Goal: Task Accomplishment & Management: Use online tool/utility

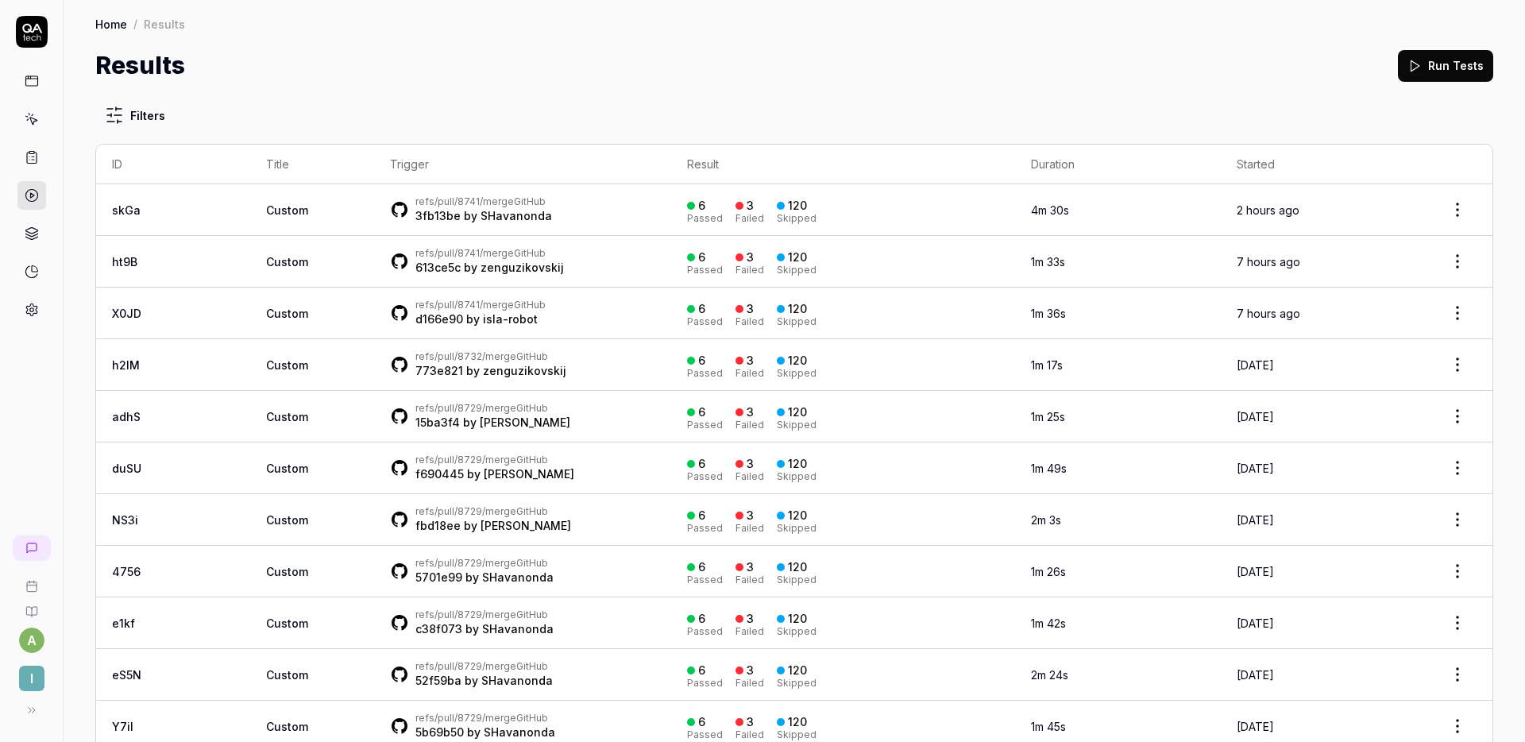
click at [1418, 69] on button "Run Tests" at bounding box center [1445, 66] width 95 height 32
click at [496, 184] on td "a Manual by avi.knight@isla.health" at bounding box center [522, 210] width 297 height 52
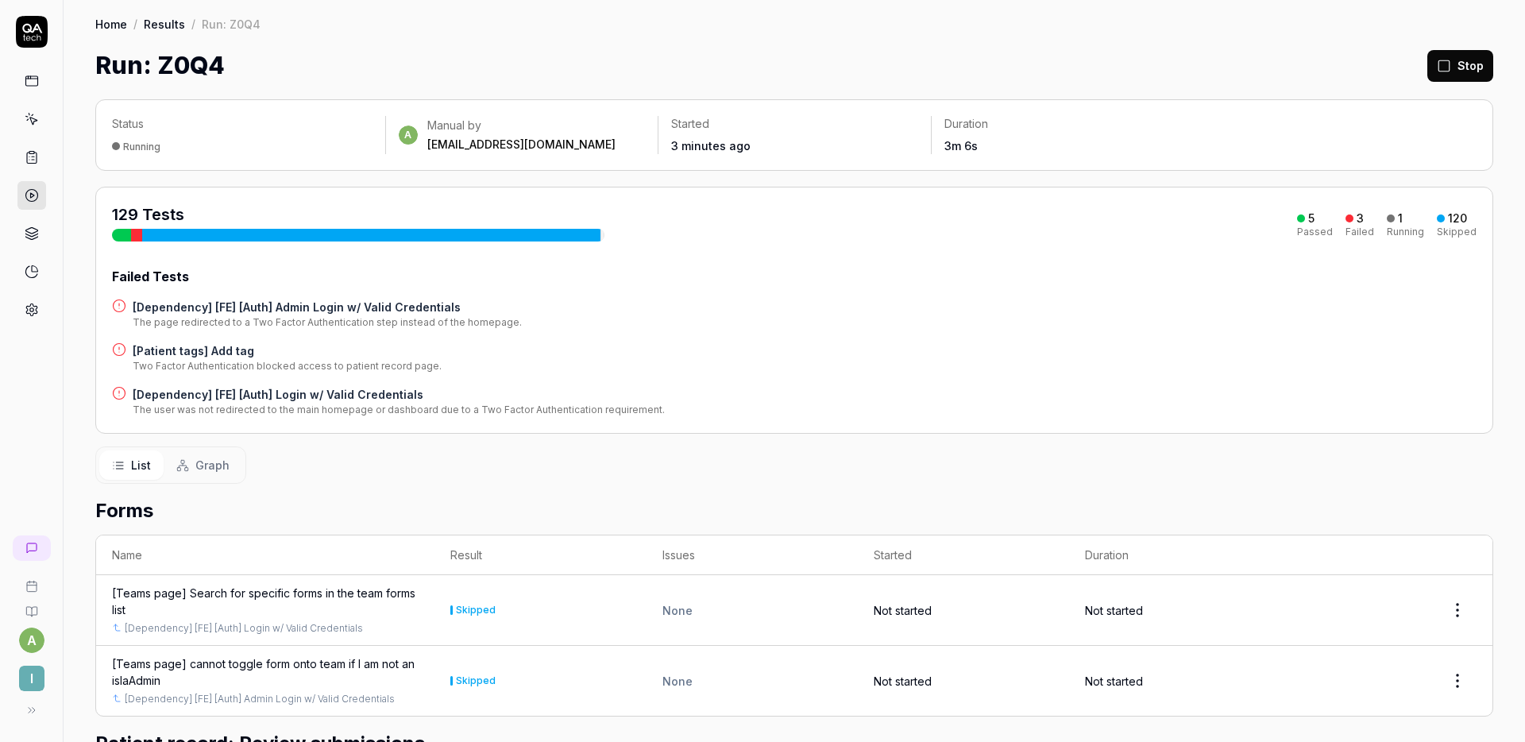
scroll to position [19, 0]
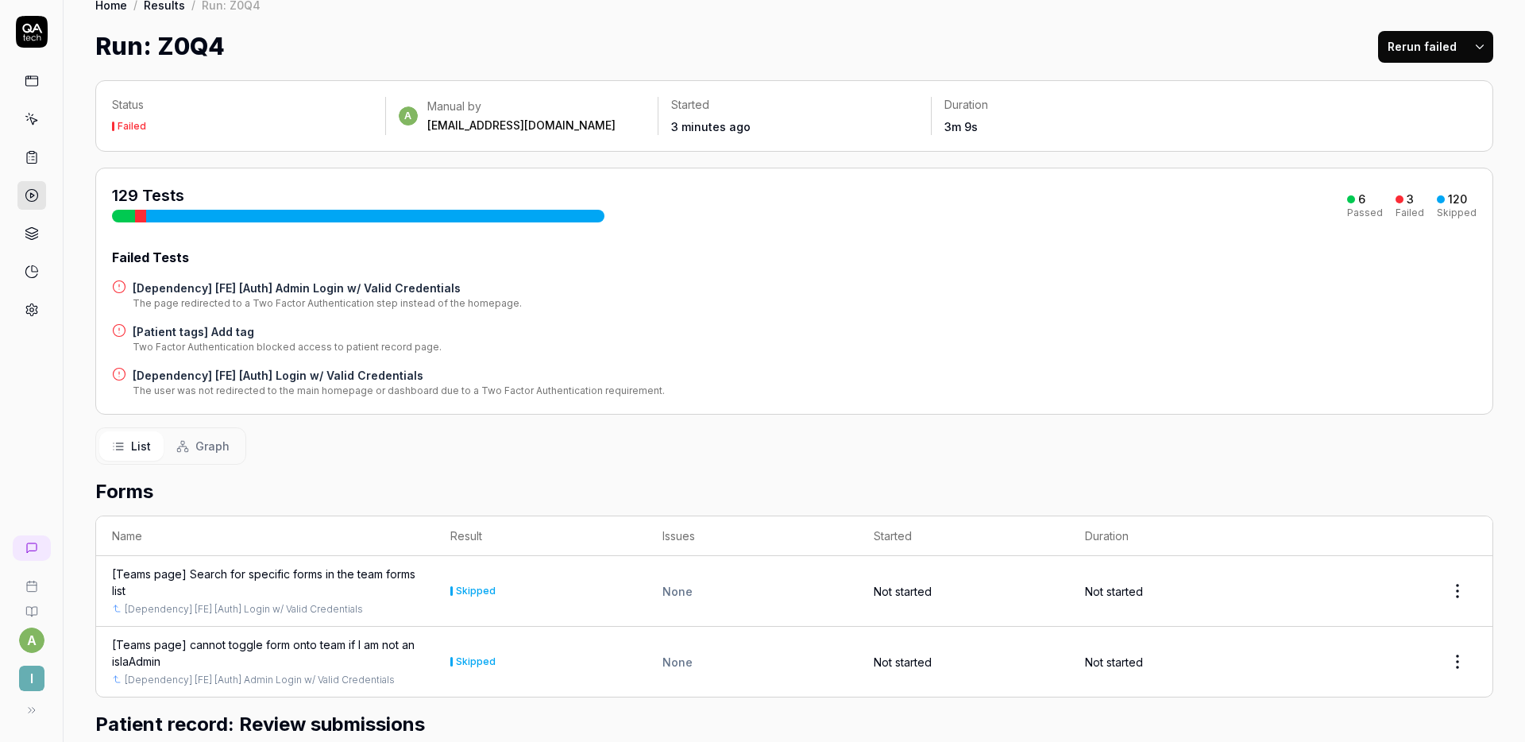
click at [1465, 56] on html "a I Home / Results / Run: Z0Q4 Home / Results / Run: Z0Q4 Run: Z0Q4 Rerun faile…" at bounding box center [762, 371] width 1525 height 742
click at [1109, 44] on html "a I Home / Results / Run: Z0Q4 Home / Results / Run: Z0Q4 Run: Z0Q4 Rerun faile…" at bounding box center [762, 371] width 1525 height 742
click at [727, 450] on div "List Graph" at bounding box center [794, 445] width 1398 height 37
click at [321, 376] on h4 "[Dependency] [FE] [Auth] Login w/ Valid Credentials" at bounding box center [399, 375] width 532 height 17
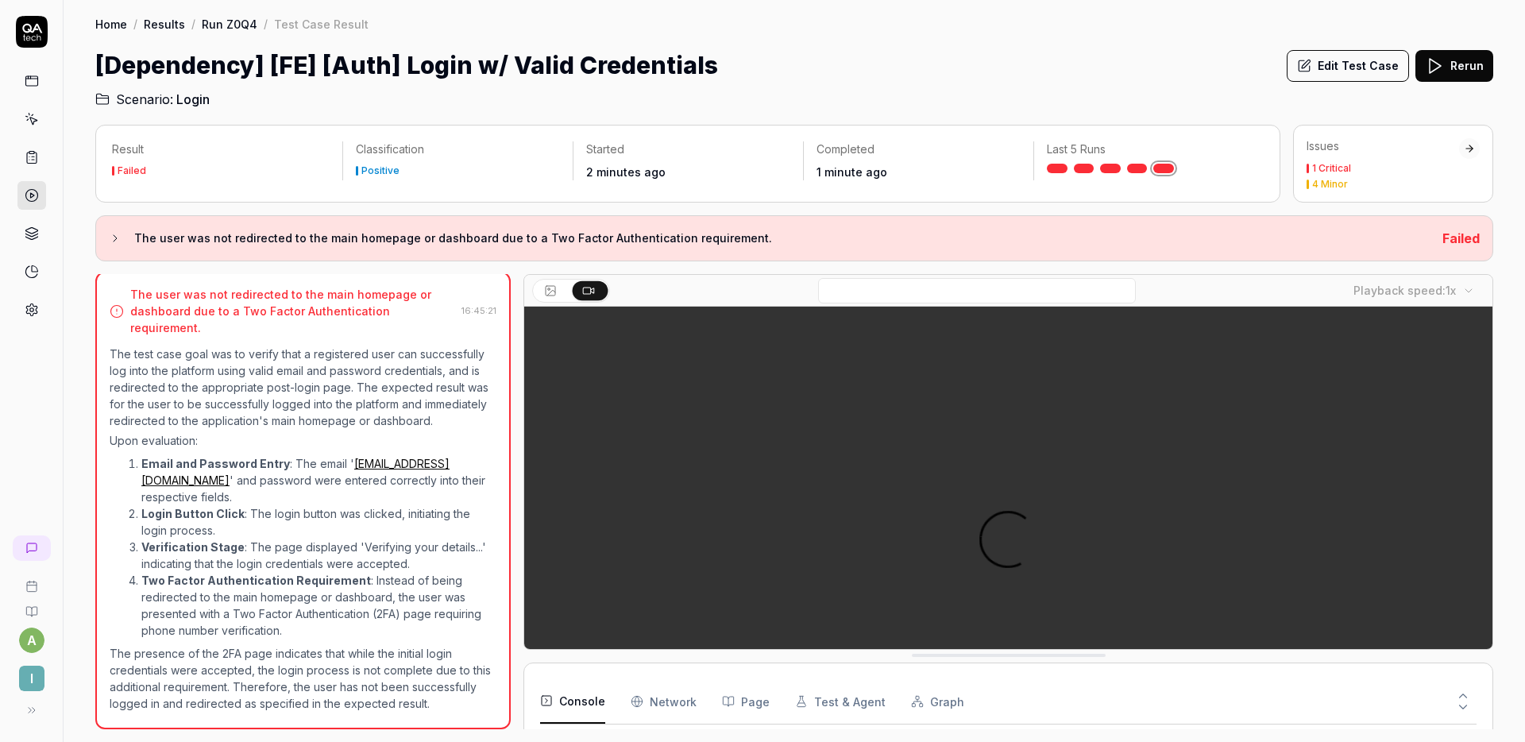
scroll to position [40, 0]
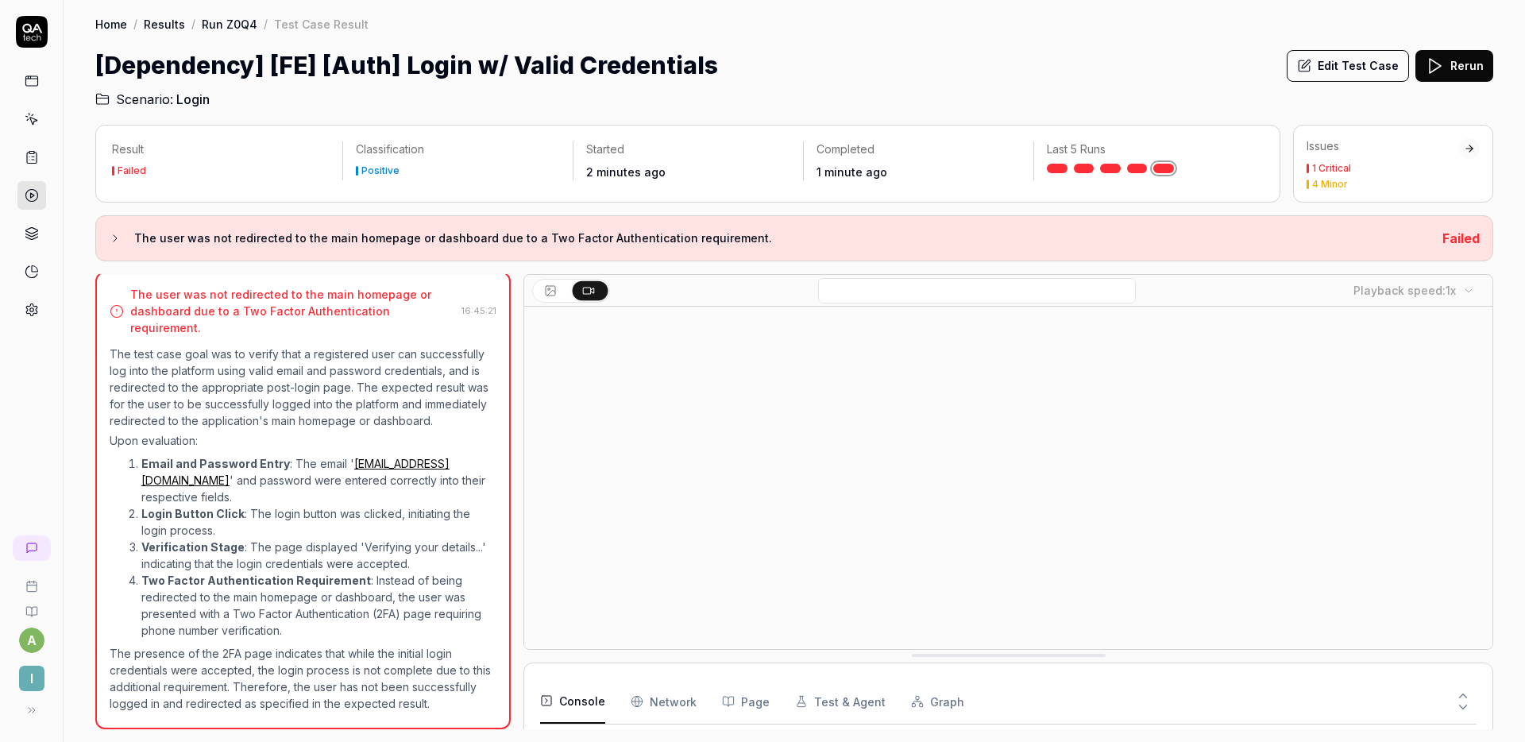
click at [1362, 61] on button "Edit Test Case" at bounding box center [1348, 66] width 122 height 32
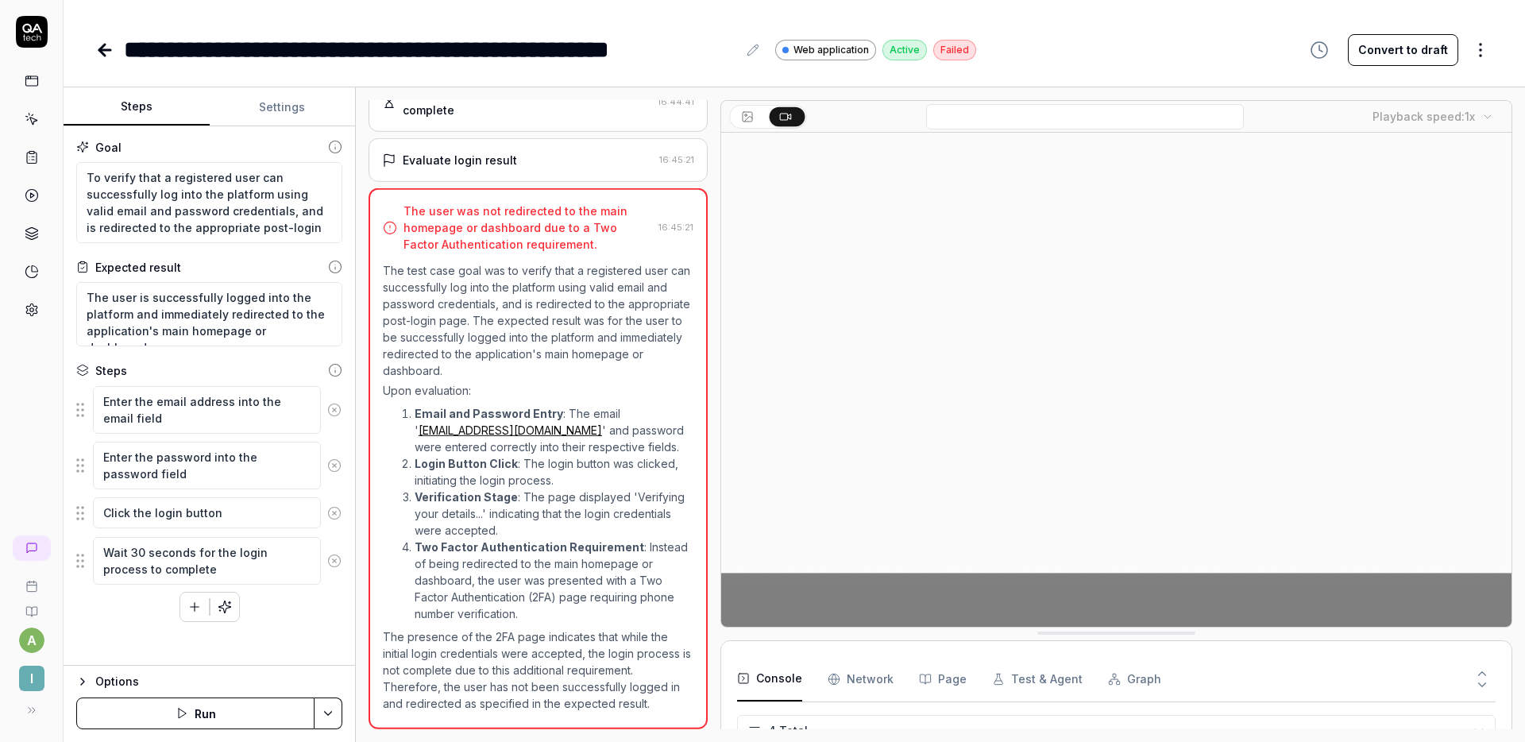
scroll to position [253, 0]
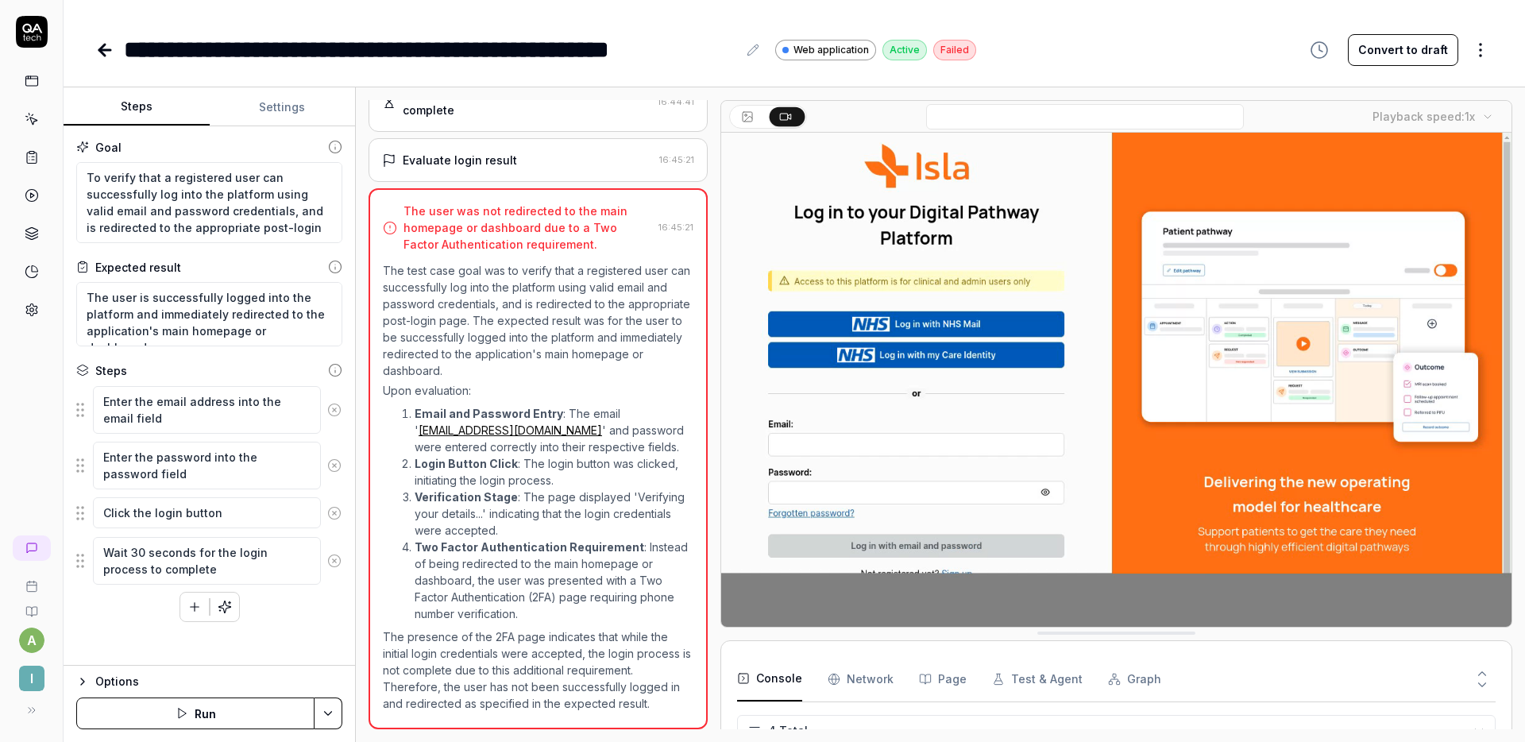
type textarea "*"
click at [274, 97] on button "Settings" at bounding box center [283, 107] width 146 height 38
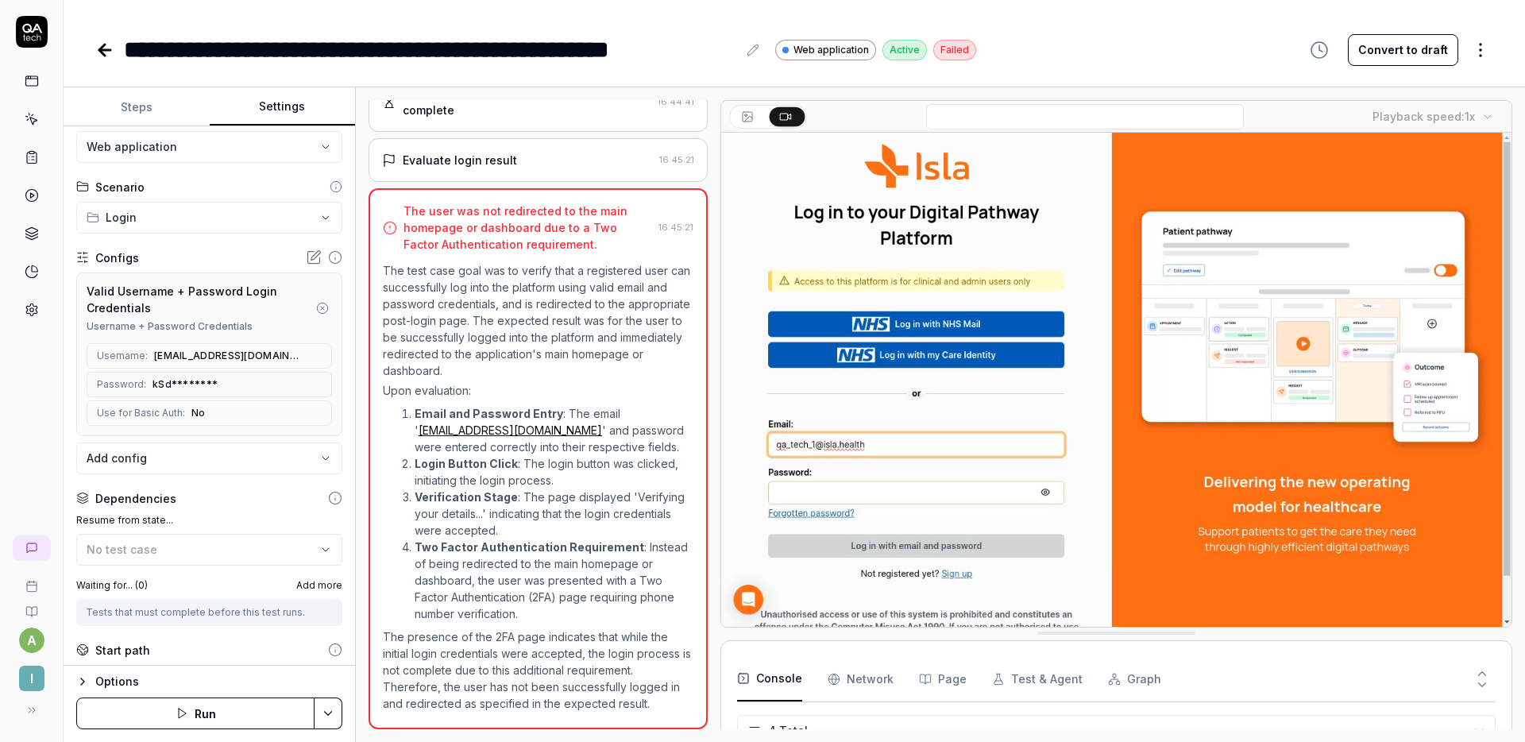
scroll to position [52, 0]
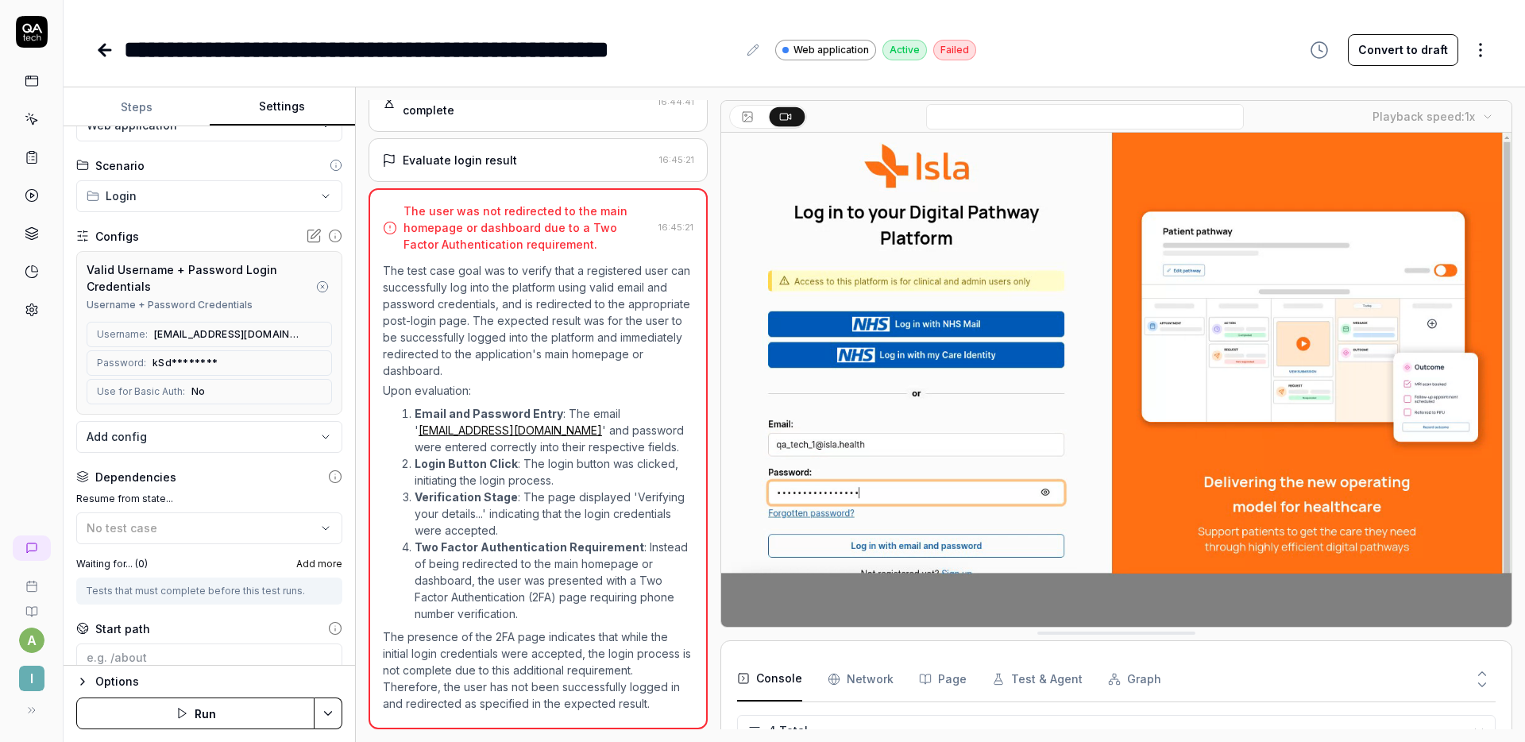
click at [311, 232] on icon at bounding box center [316, 235] width 10 height 10
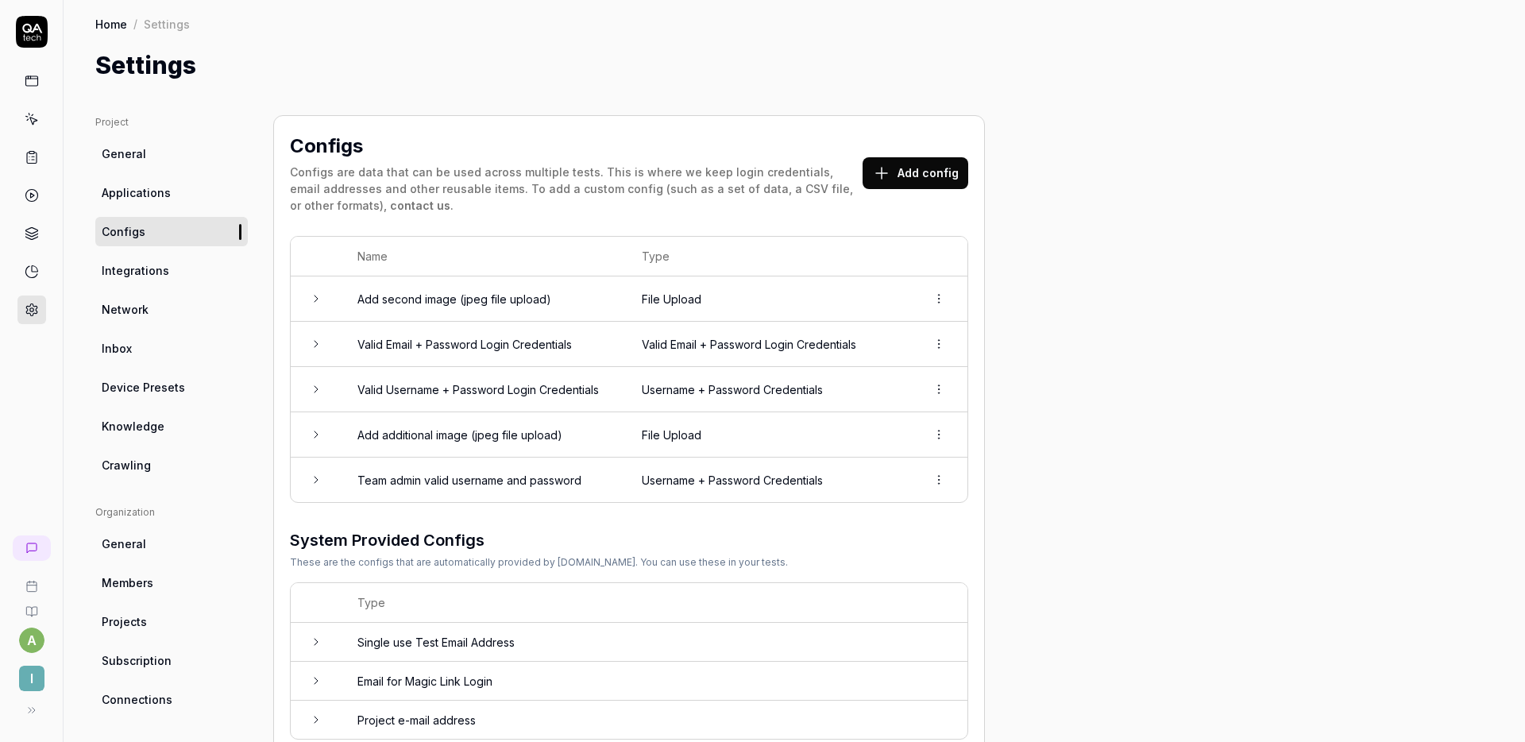
click at [658, 349] on td "Valid Email + Password Login Credentials" at bounding box center [768, 344] width 284 height 45
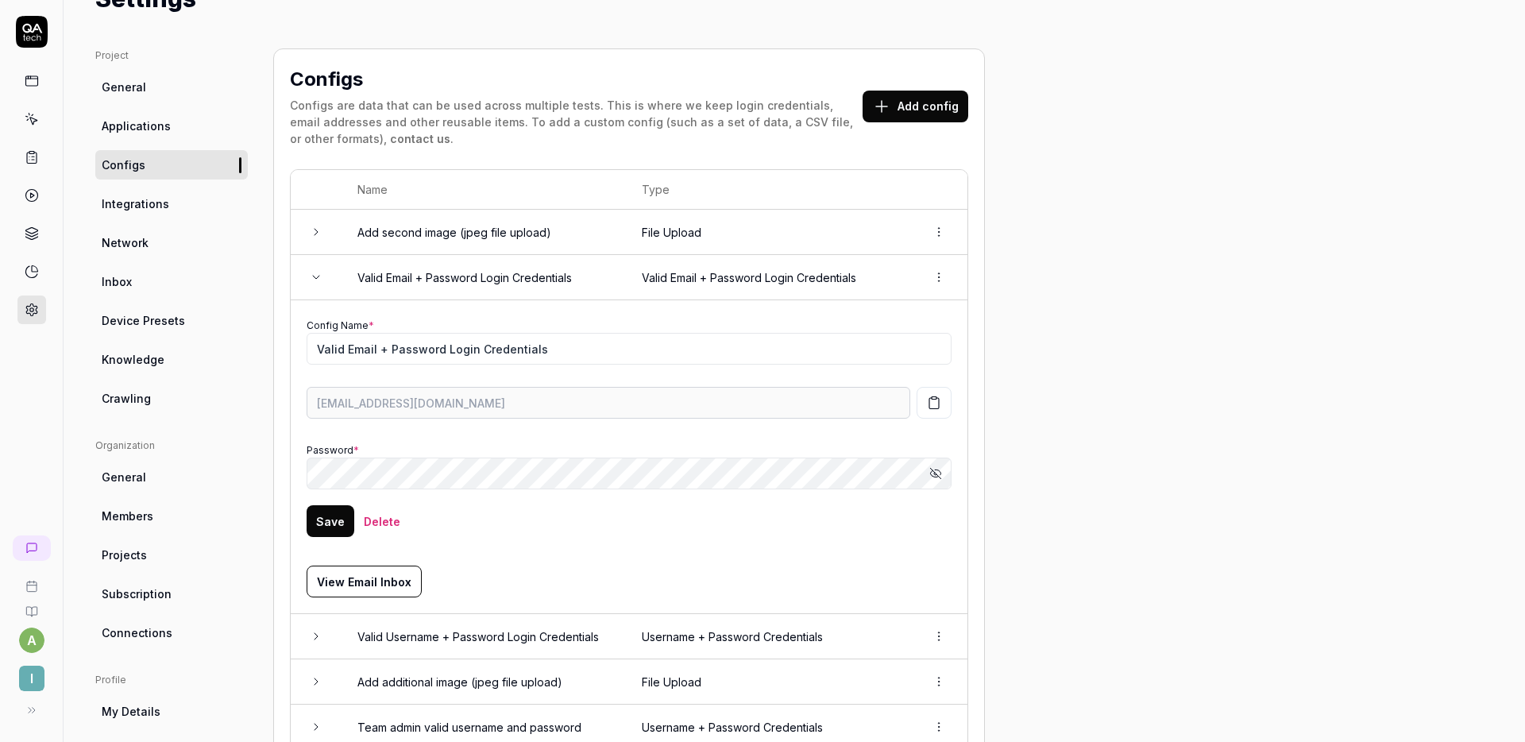
scroll to position [70, 0]
click at [938, 472] on icon "button" at bounding box center [935, 470] width 13 height 13
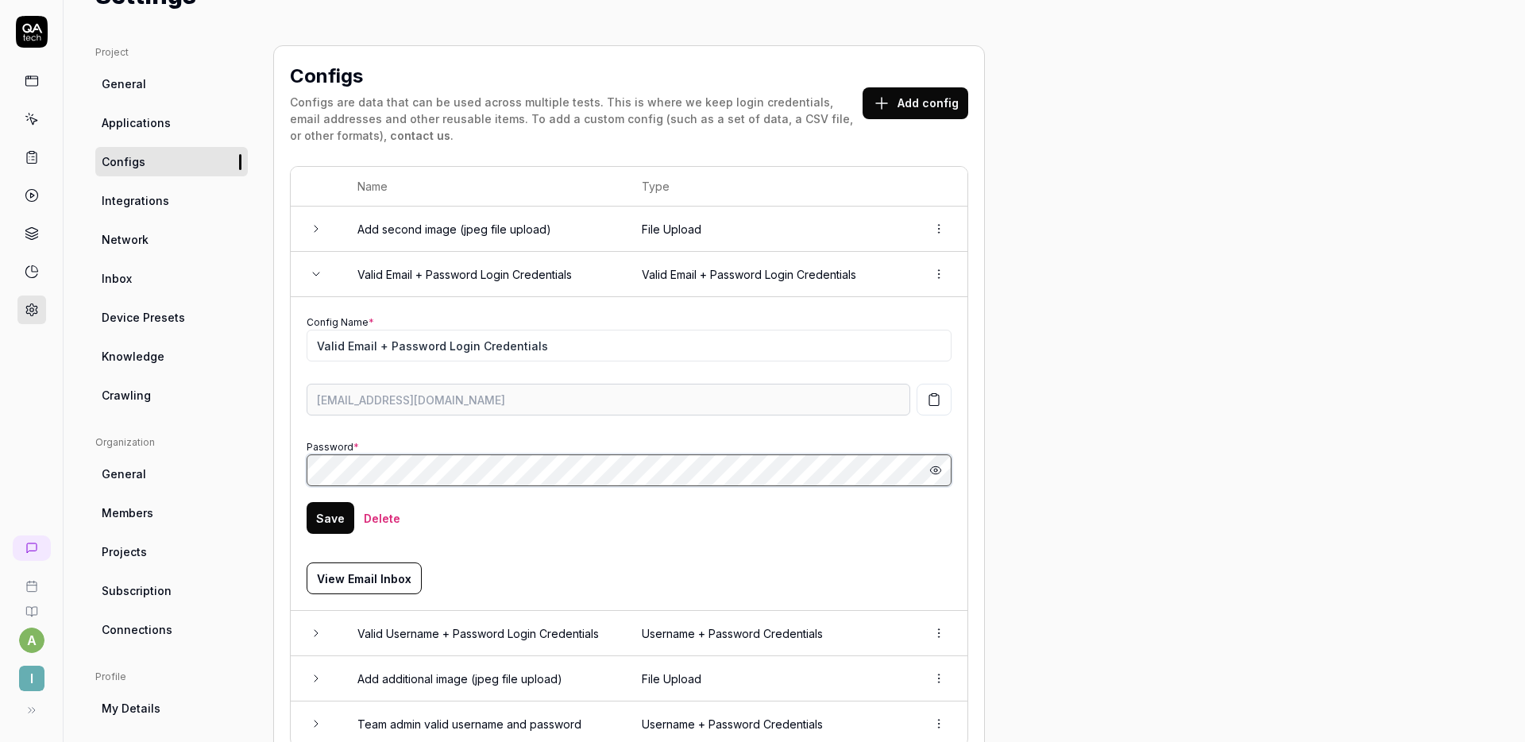
click at [274, 472] on div "Configs Configs are data that can be used across multiple tests. This is where …" at bounding box center [629, 522] width 712 height 955
click at [1065, 336] on div "Project General Applications Configs Integrations Network Inbox Device Presets …" at bounding box center [794, 522] width 1398 height 955
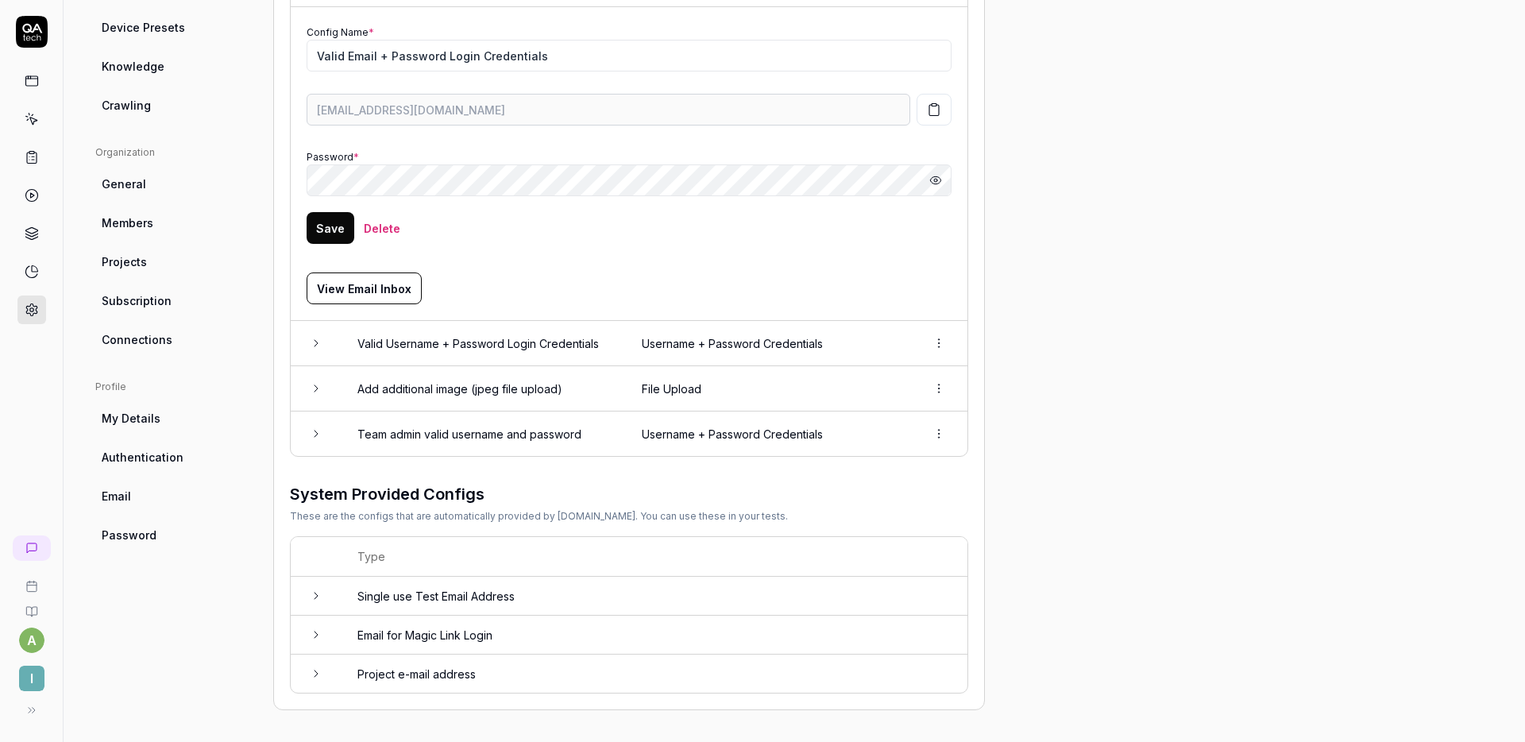
scroll to position [0, 0]
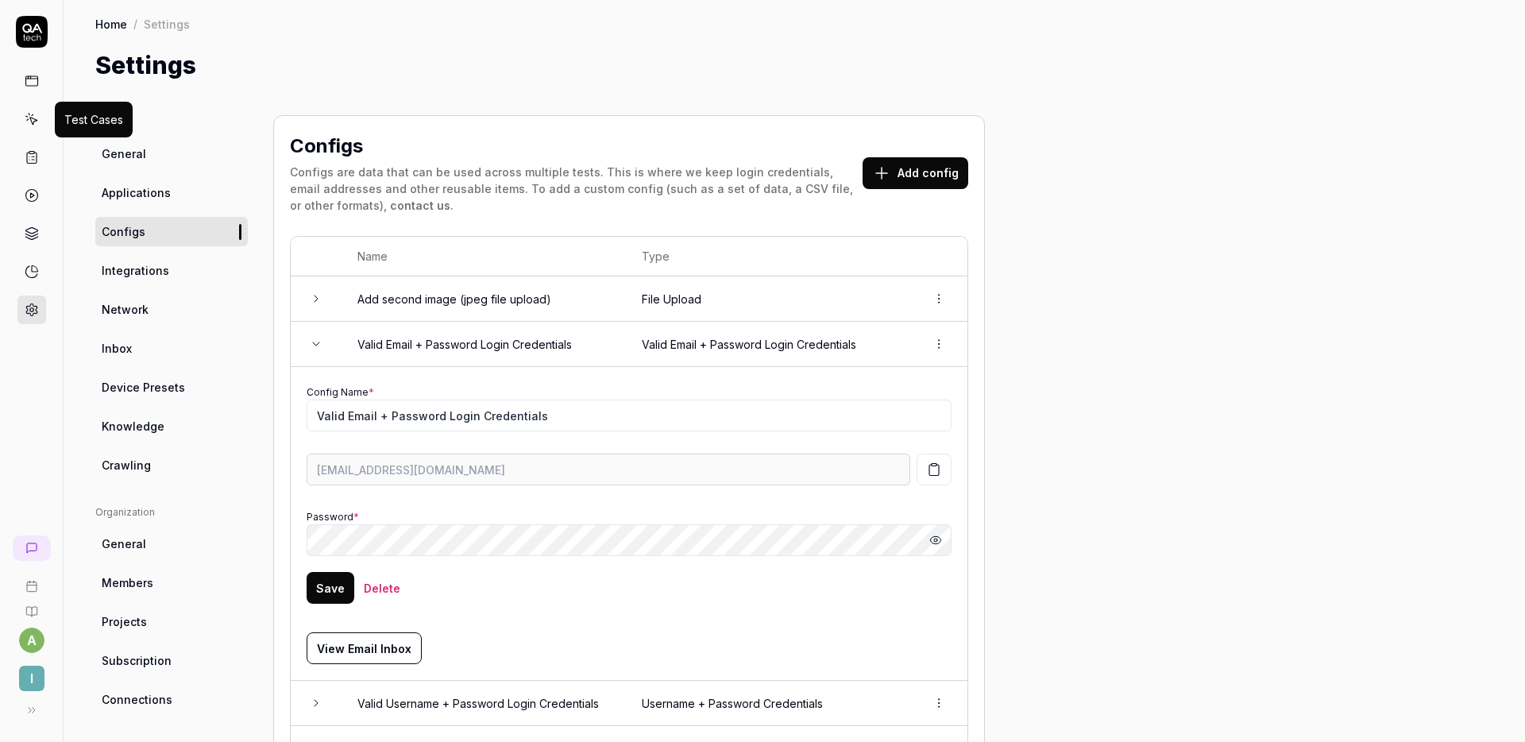
click at [29, 118] on icon at bounding box center [32, 121] width 7 height 7
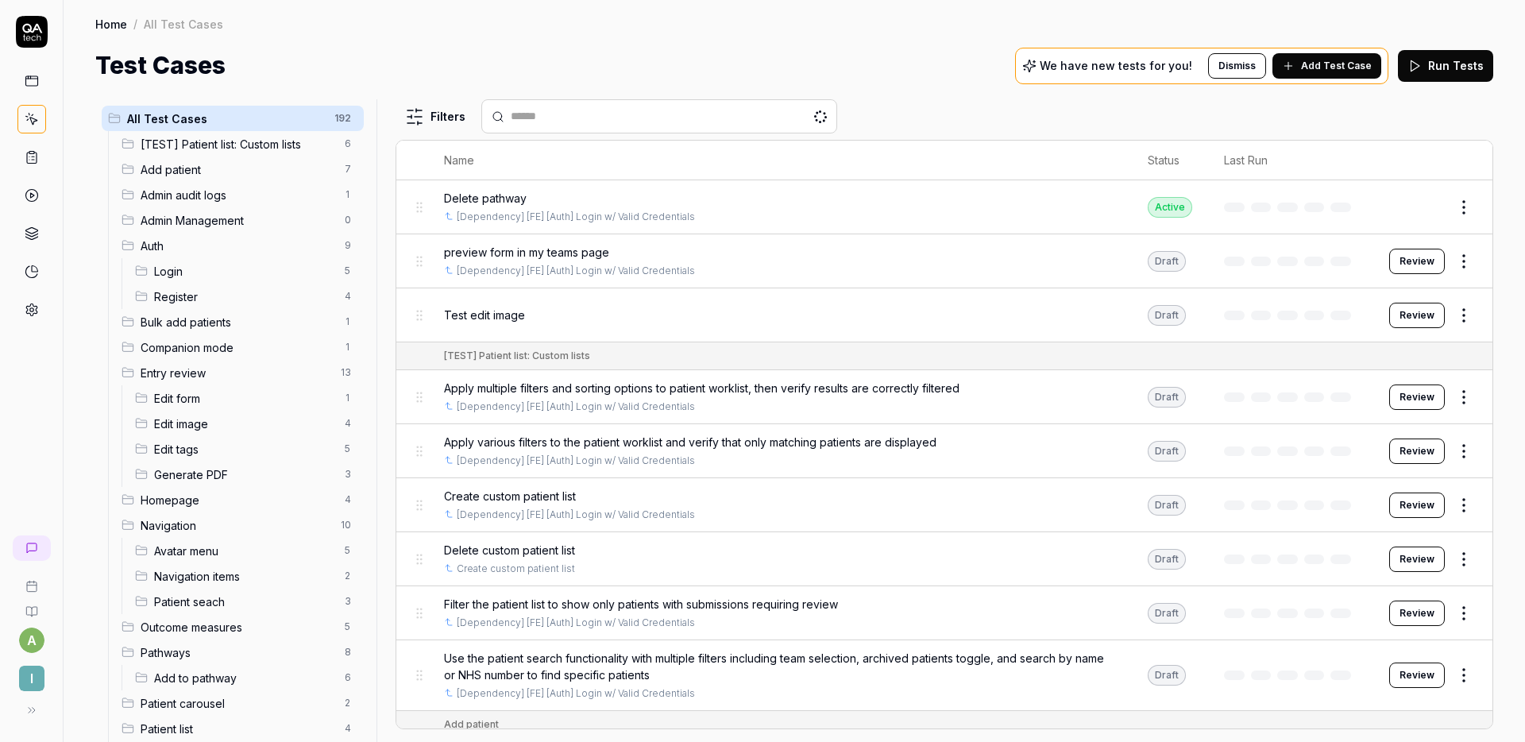
click at [1453, 65] on button "Run Tests" at bounding box center [1445, 66] width 95 height 32
click at [30, 188] on icon at bounding box center [32, 195] width 14 height 14
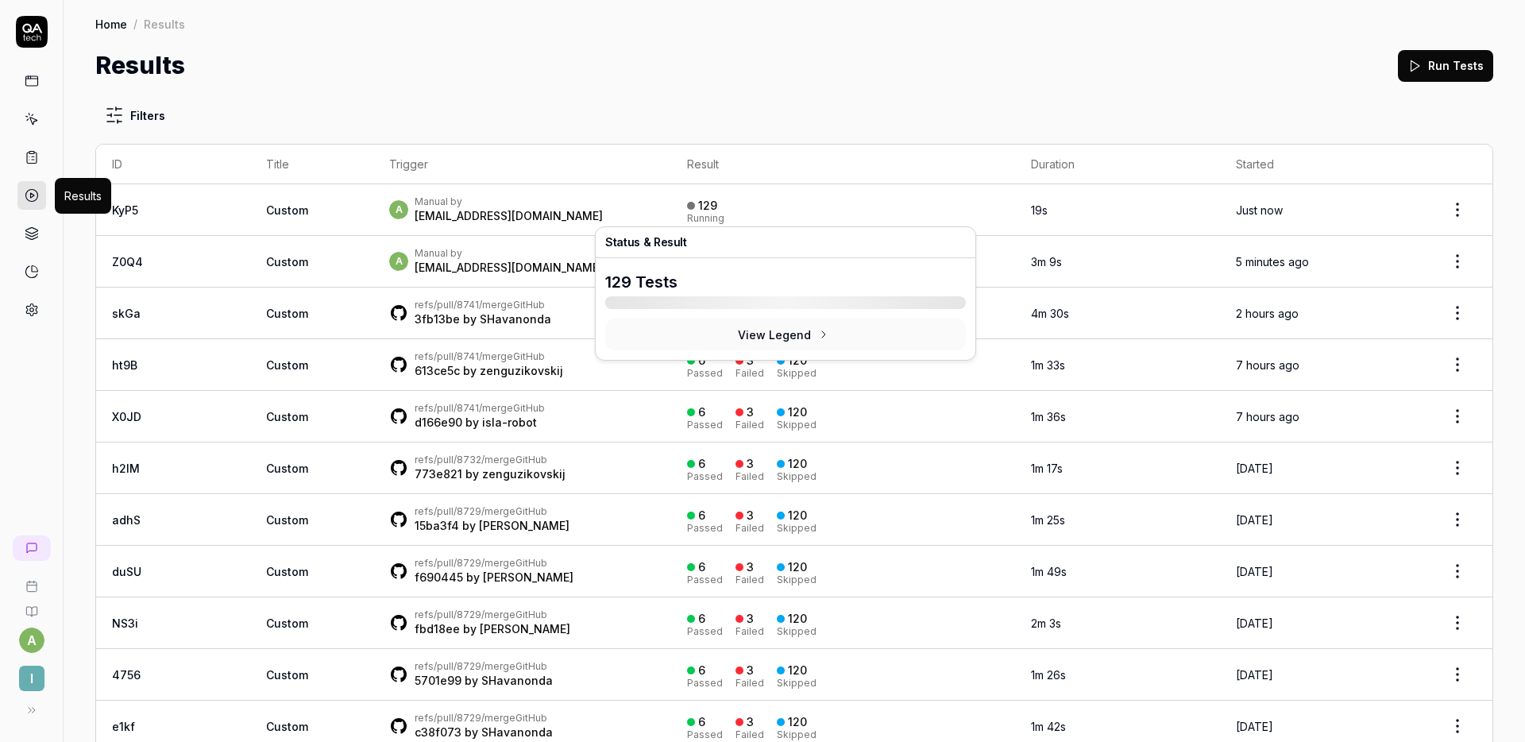
click at [753, 201] on div "129 Running" at bounding box center [843, 210] width 312 height 26
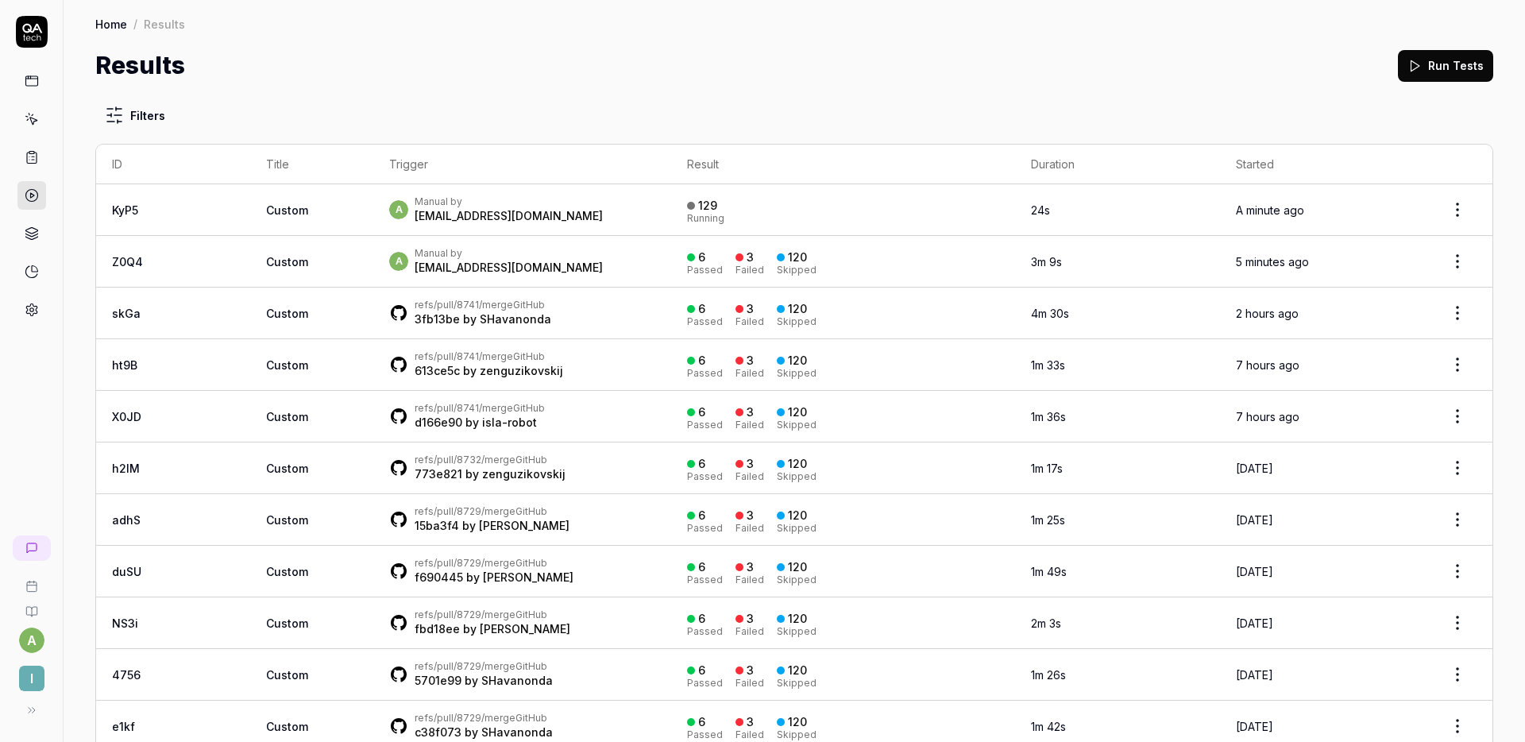
click at [737, 195] on td "129 Running" at bounding box center [843, 210] width 344 height 52
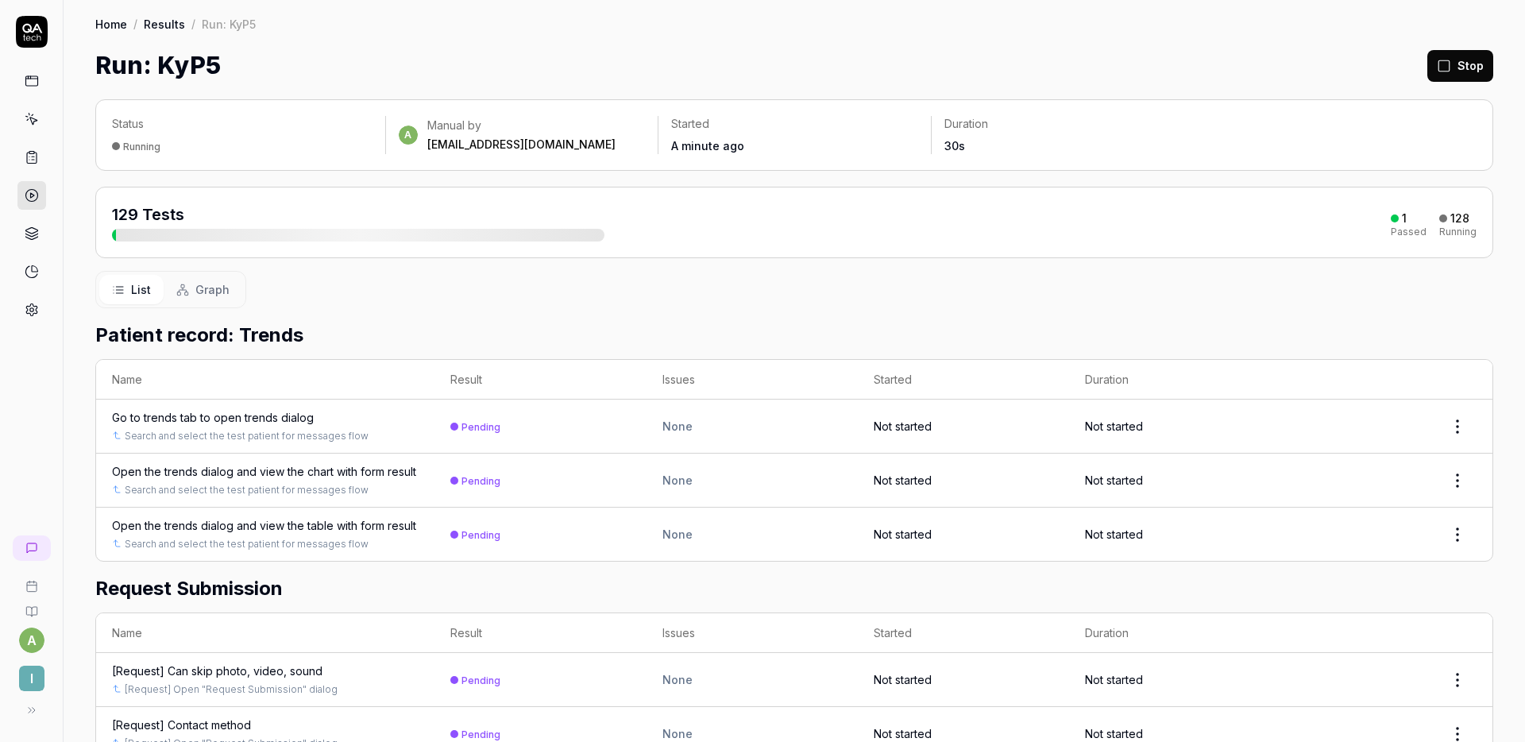
click at [113, 234] on div at bounding box center [114, 235] width 4 height 13
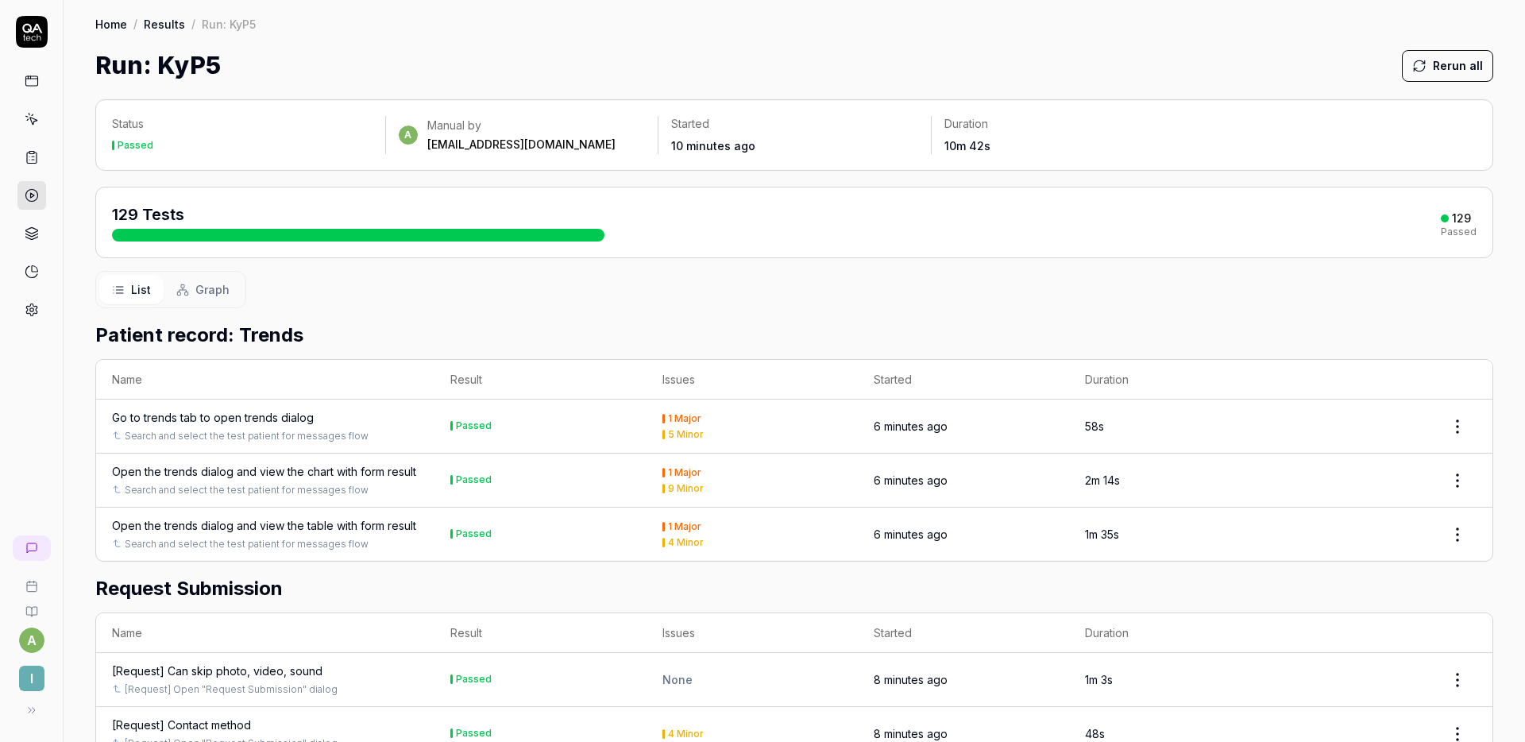
click at [1040, 35] on div "Home / Results / Run: KyP5 Home / Results / Run: KyP5 Run: KyP5 Rerun all" at bounding box center [794, 41] width 1461 height 83
